Goal: Task Accomplishment & Management: Manage account settings

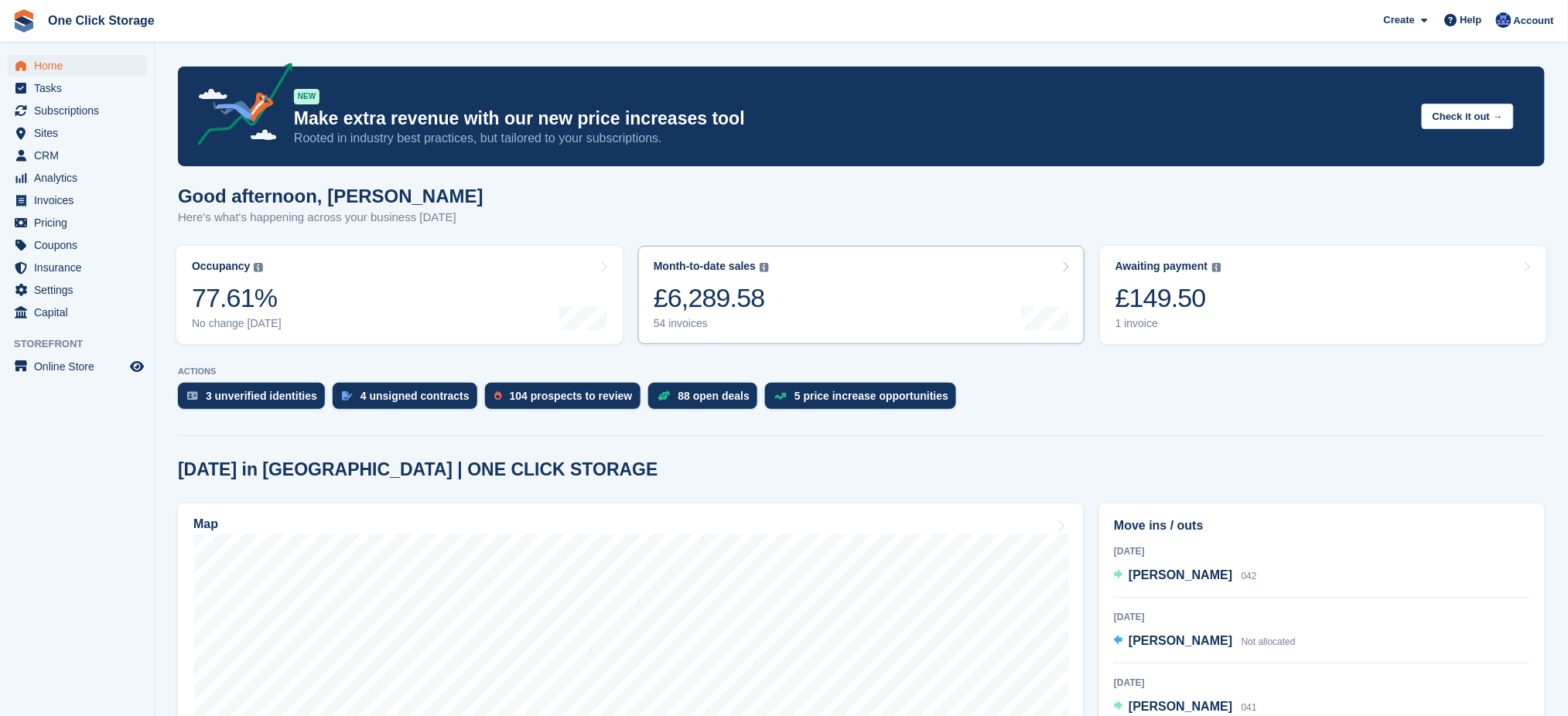
click at [928, 294] on link "Month-to-date sales The sum of all finalised invoices generated this month to d…" at bounding box center [861, 295] width 446 height 98
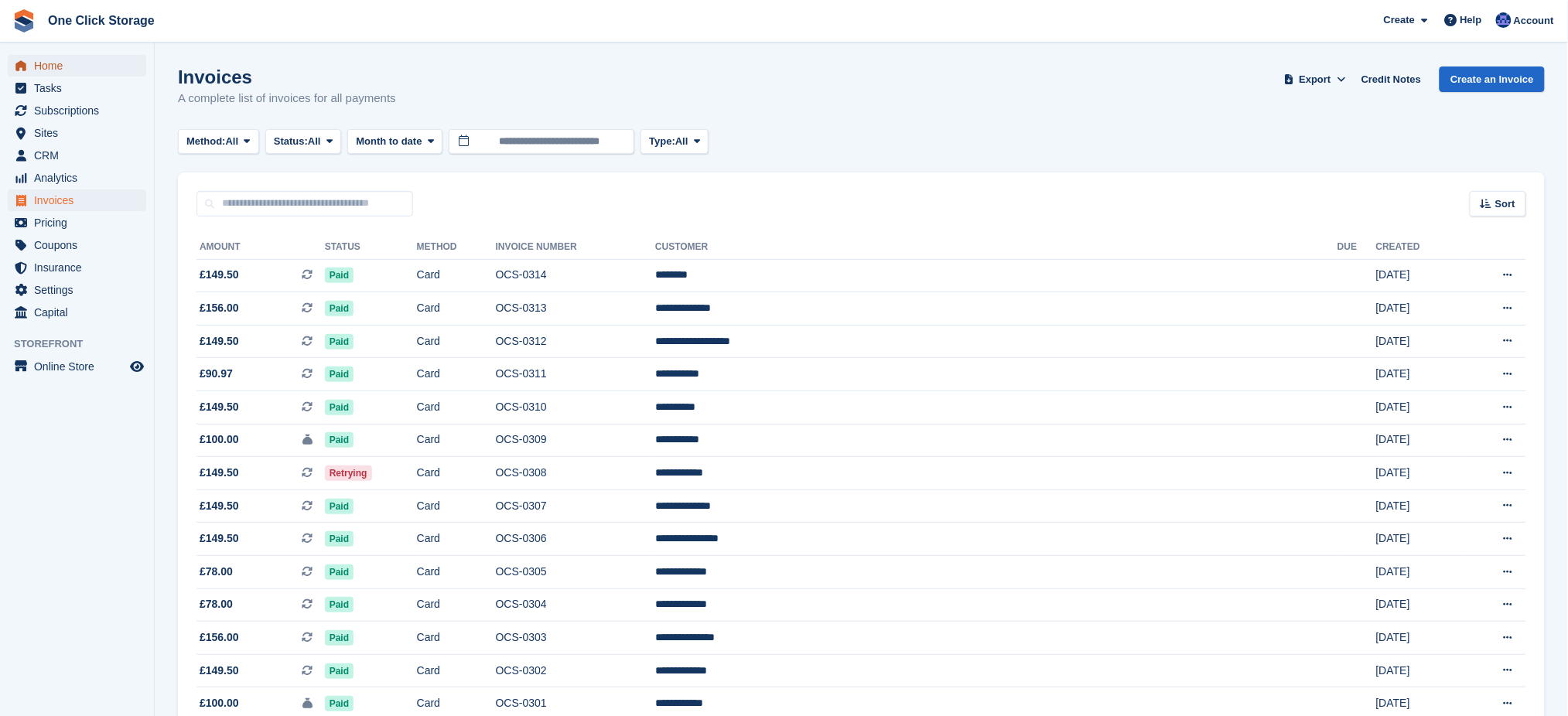
click at [46, 60] on span "Home" at bounding box center [81, 66] width 93 height 22
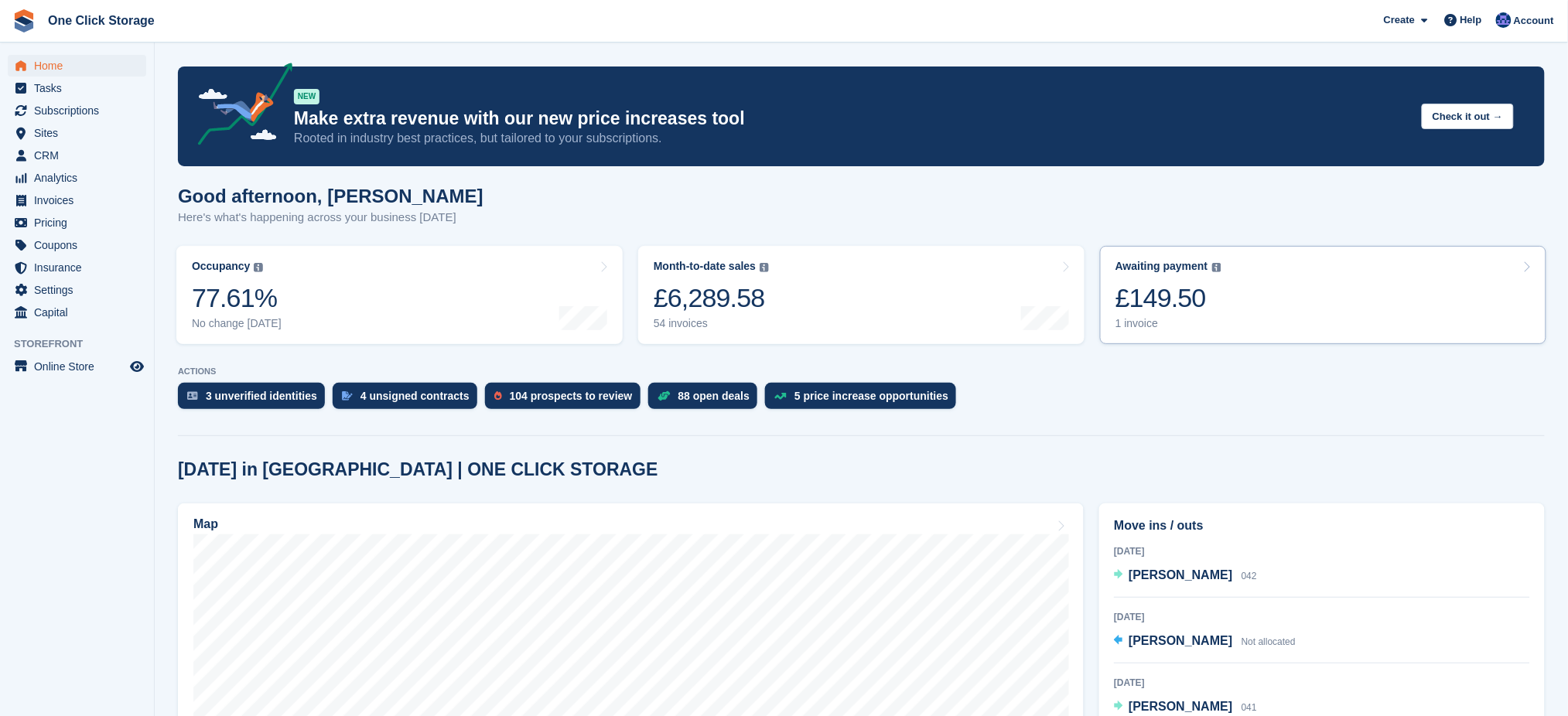
click at [1270, 311] on link "Awaiting payment The total outstanding balance on all open invoices. £149.50 1 …" at bounding box center [1323, 295] width 446 height 98
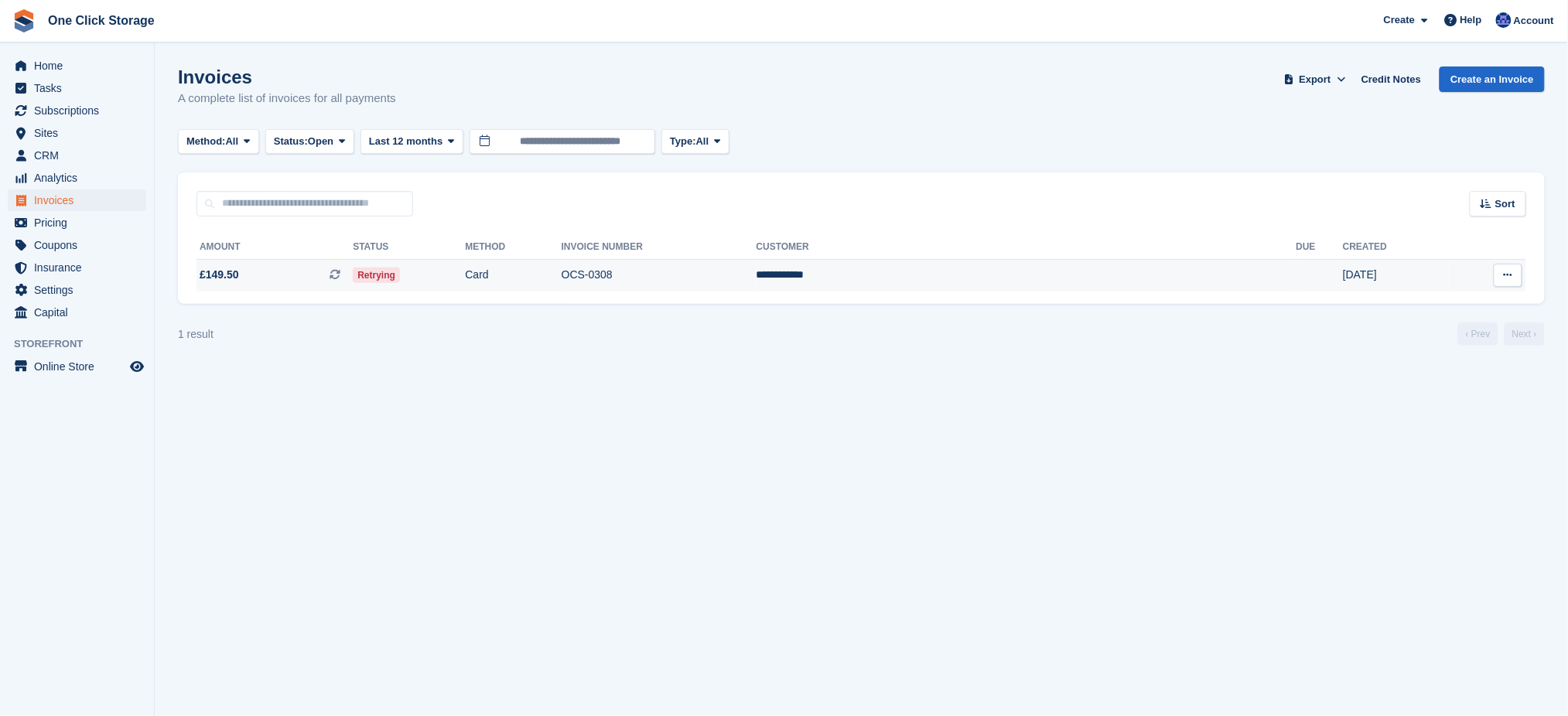
click at [286, 276] on span "£149.50 This is a recurring subscription invoice." at bounding box center [274, 274] width 156 height 17
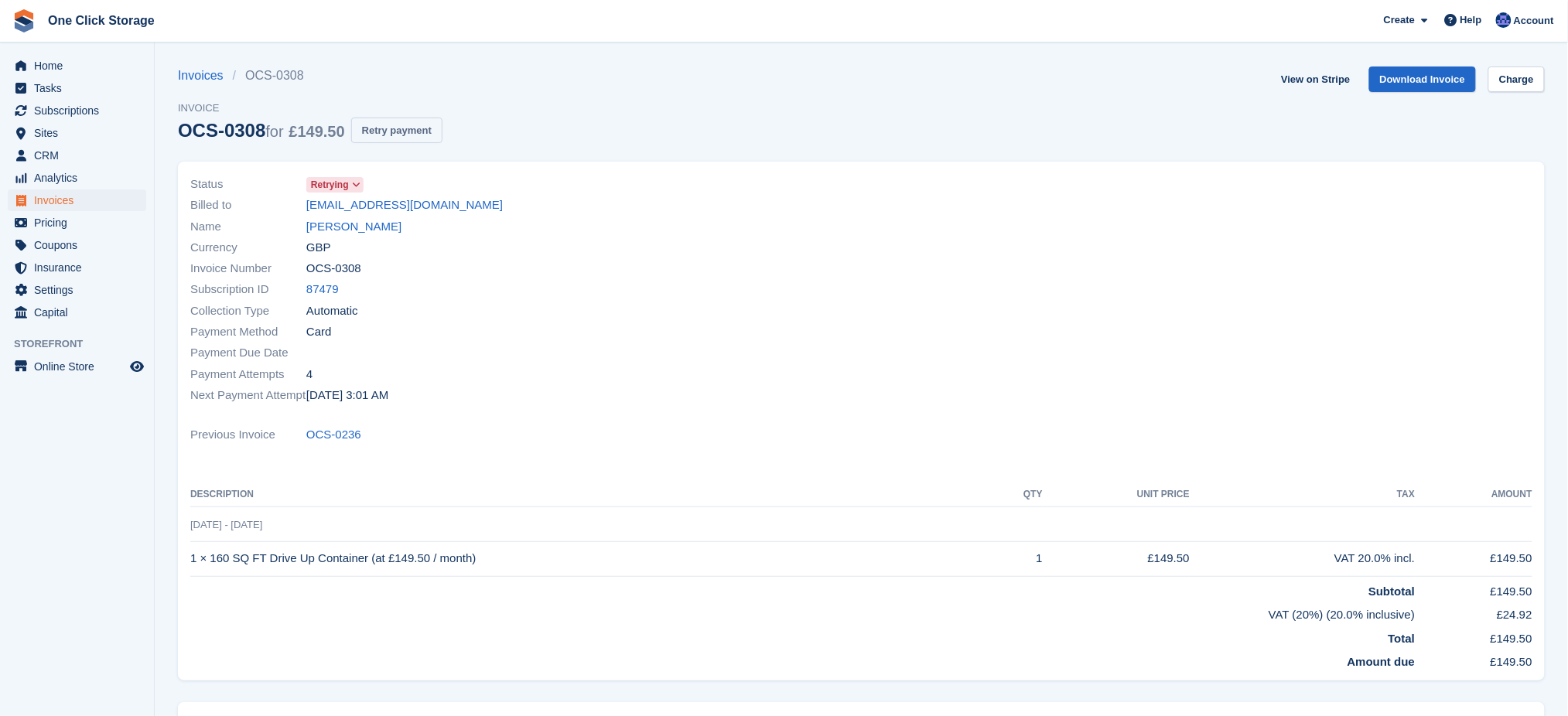
click at [398, 125] on button "Retry payment" at bounding box center [397, 130] width 91 height 25
click at [60, 67] on span "Home" at bounding box center [81, 66] width 93 height 22
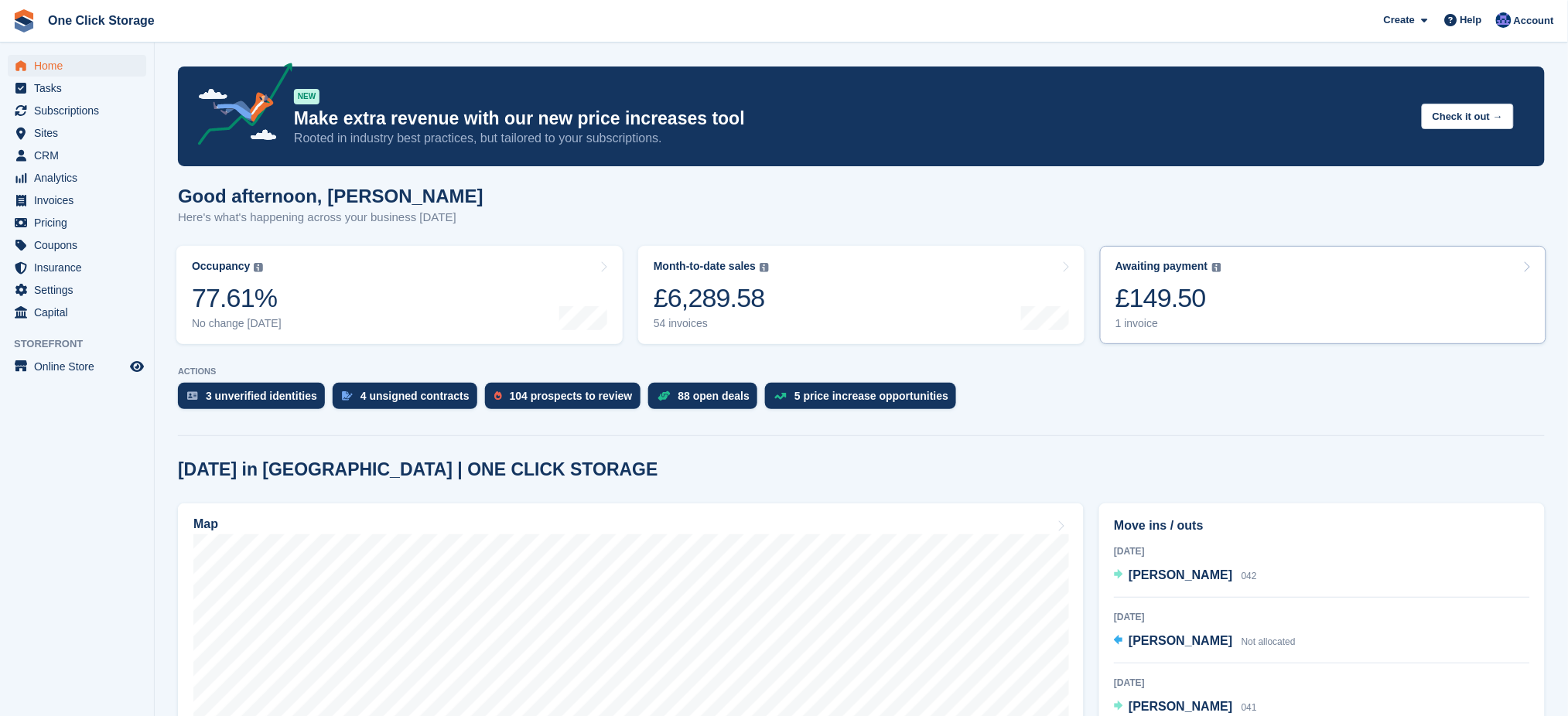
click at [1207, 301] on div "£149.50" at bounding box center [1168, 298] width 106 height 32
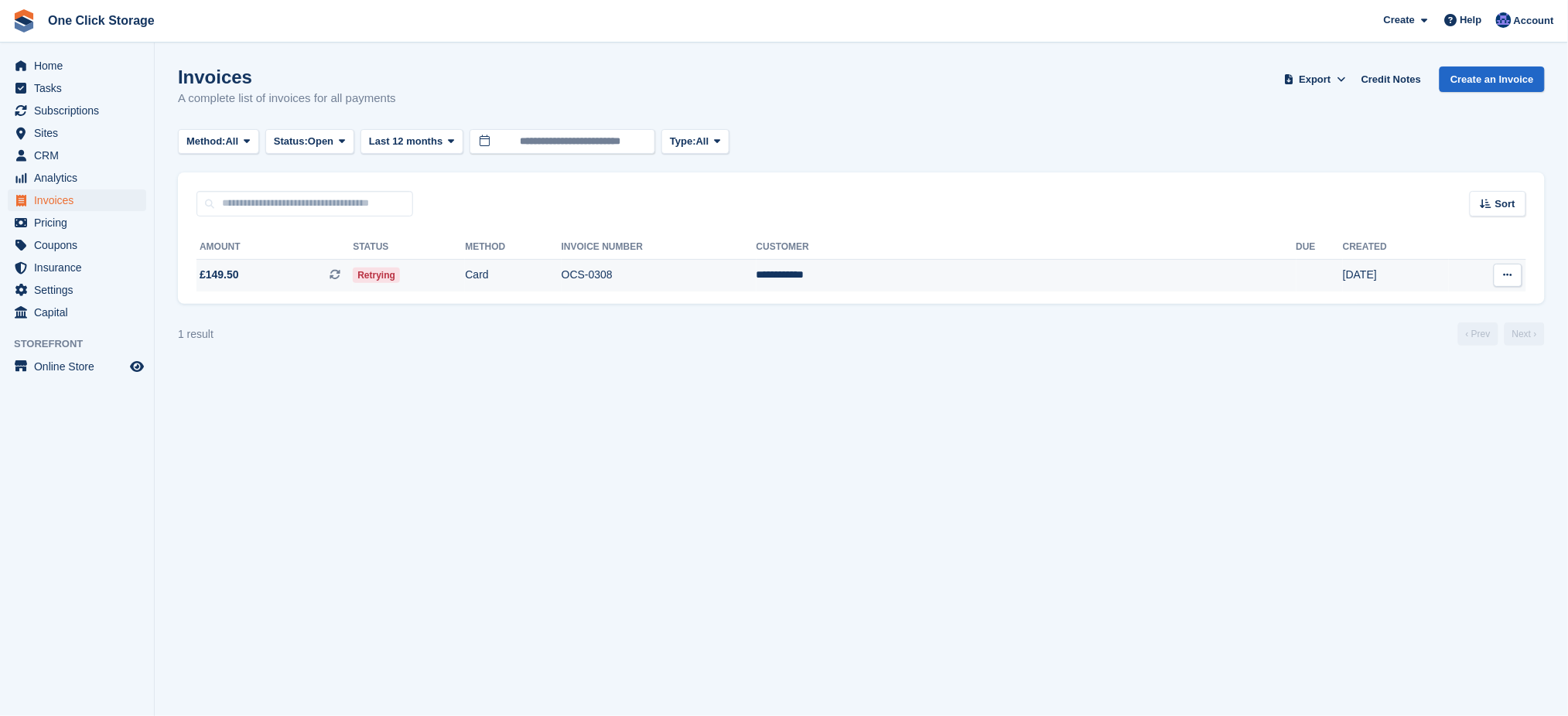
click at [1504, 268] on button at bounding box center [1508, 275] width 29 height 23
click at [332, 266] on td "£149.50 This is a recurring subscription invoice." at bounding box center [274, 275] width 156 height 32
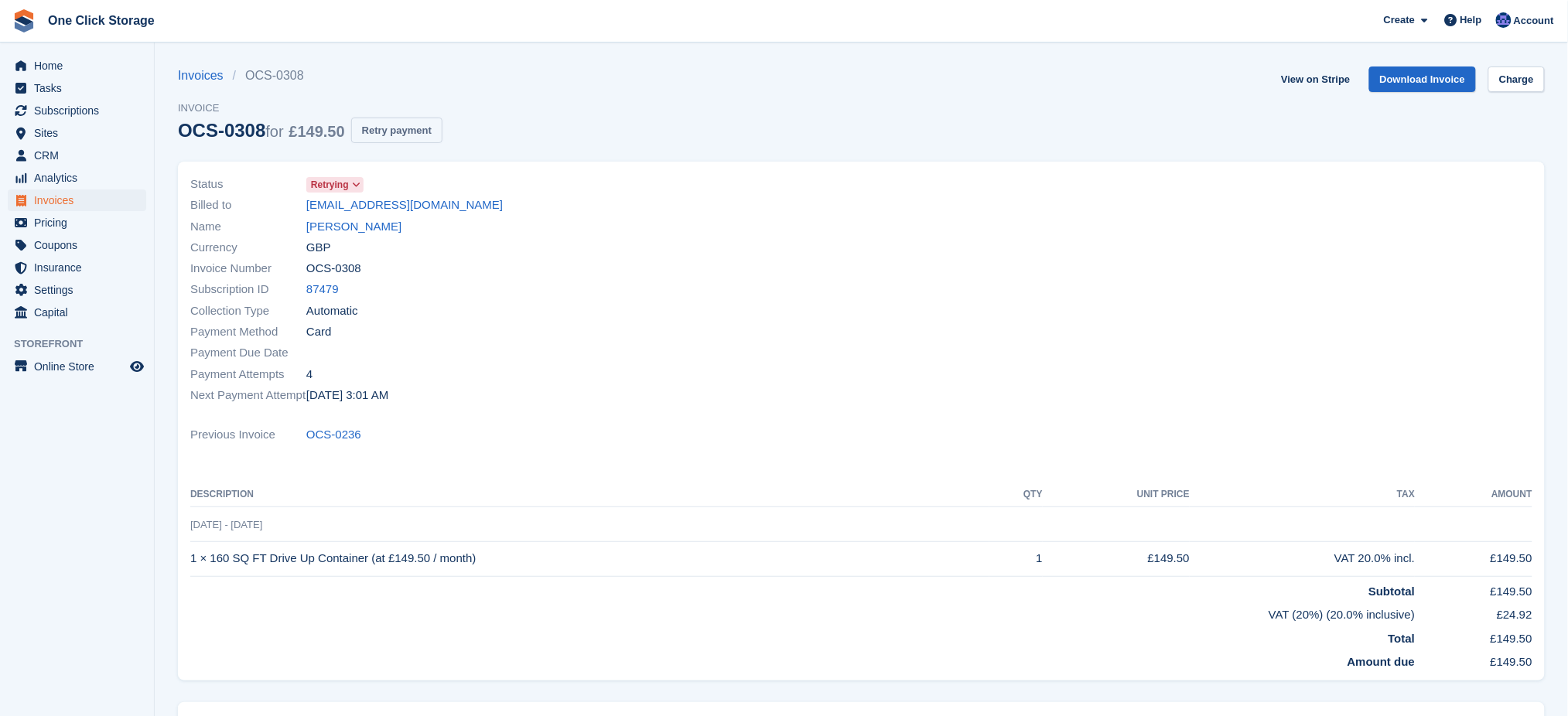
click at [425, 128] on button "Retry payment" at bounding box center [397, 130] width 91 height 25
click at [53, 66] on span "Home" at bounding box center [81, 66] width 93 height 22
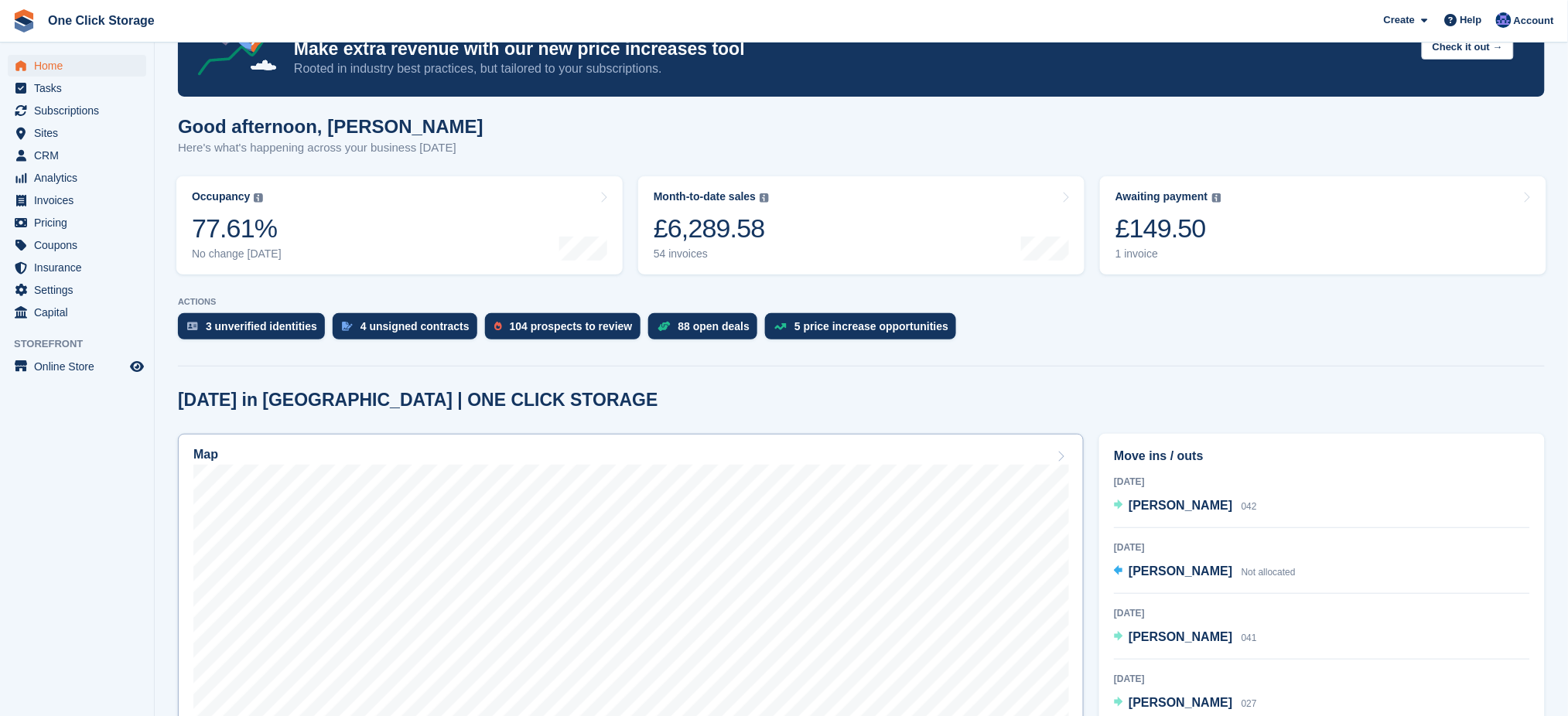
scroll to position [103, 0]
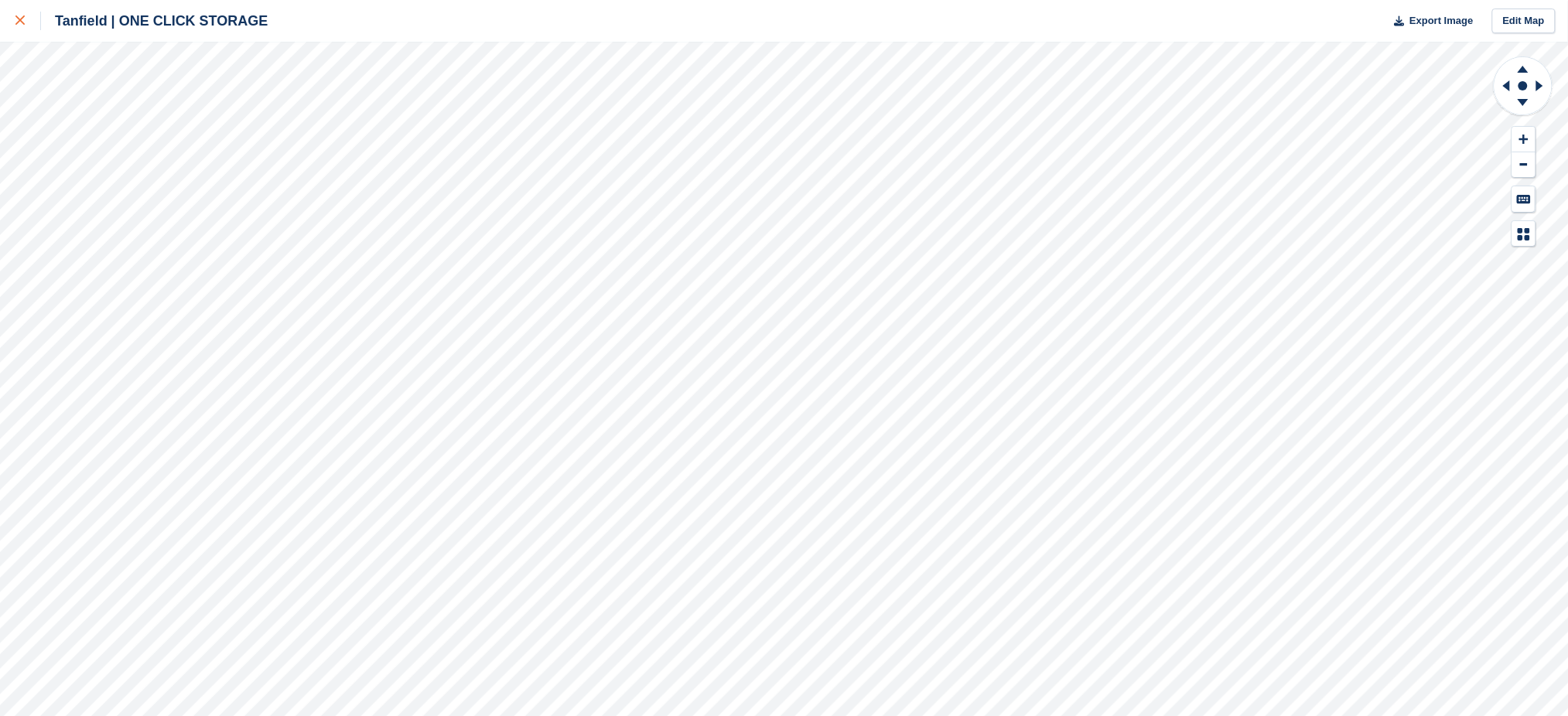
click at [25, 29] on div at bounding box center [28, 20] width 25 height 18
